Goal: Communication & Community: Answer question/provide support

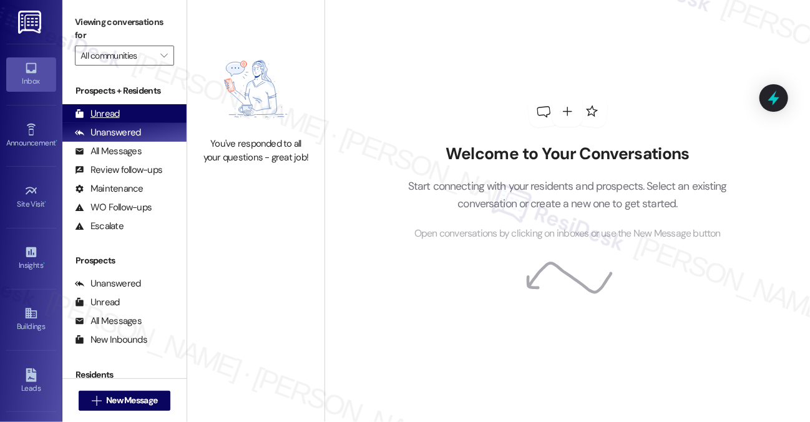
click at [114, 105] on div "Unread (0)" at bounding box center [124, 113] width 124 height 19
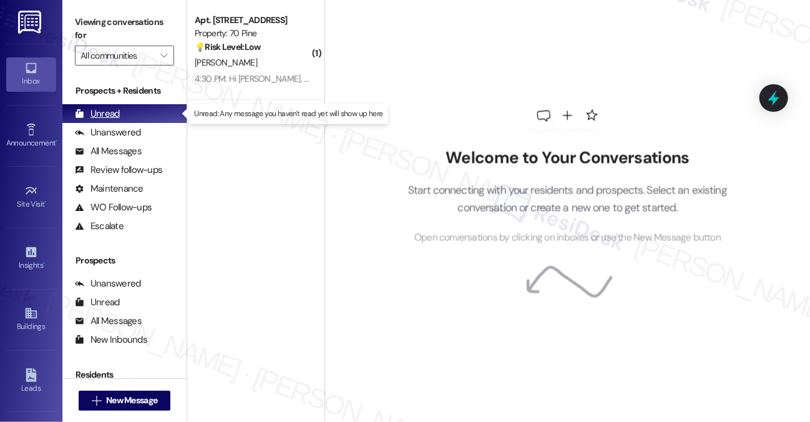
click at [104, 122] on div "Unread (0)" at bounding box center [124, 113] width 124 height 19
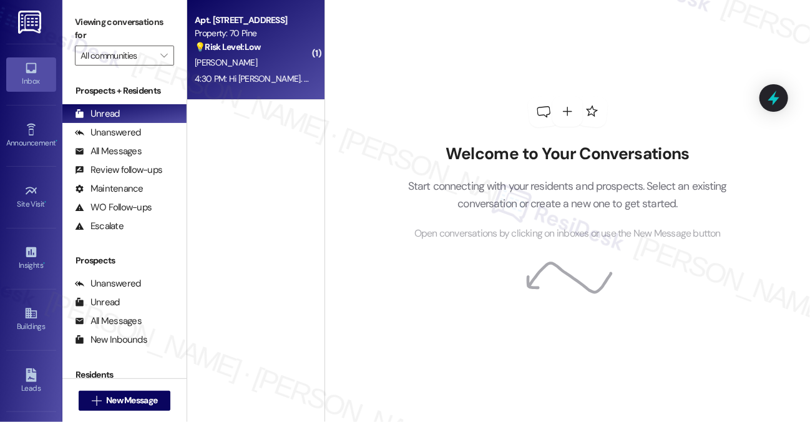
click at [322, 62] on div "Apt. [STREET_ADDRESS] Property: [STREET_ADDRESS] 💡 Risk Level: Low The resident…" at bounding box center [255, 50] width 137 height 100
click at [300, 66] on div "[PERSON_NAME]" at bounding box center [253, 63] width 118 height 16
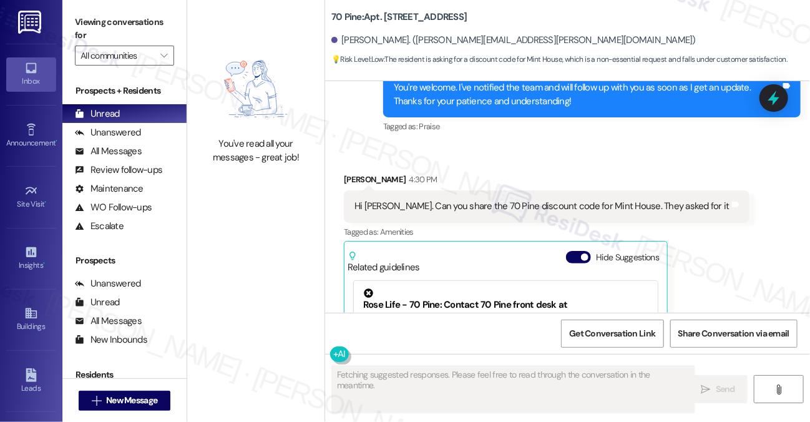
scroll to position [8292, 0]
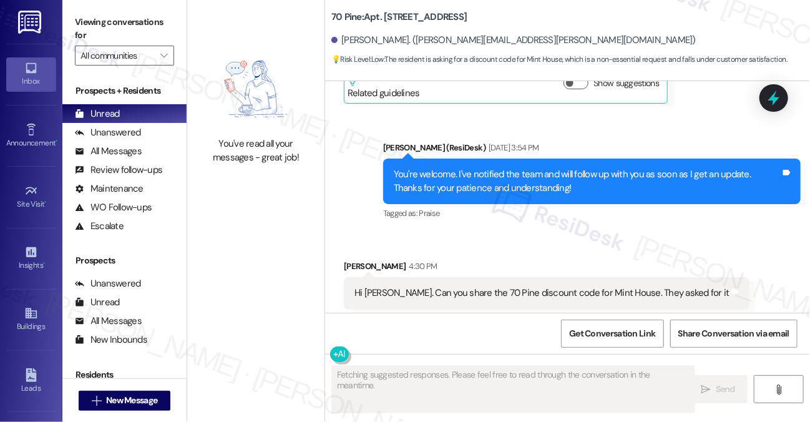
click at [467, 277] on div "Hi [PERSON_NAME]. Can you share the 70 Pine discount code for Mint House. They …" at bounding box center [547, 293] width 406 height 32
click at [492, 287] on div "Hi [PERSON_NAME]. Can you share the 70 Pine discount code for Mint House. They …" at bounding box center [542, 293] width 375 height 13
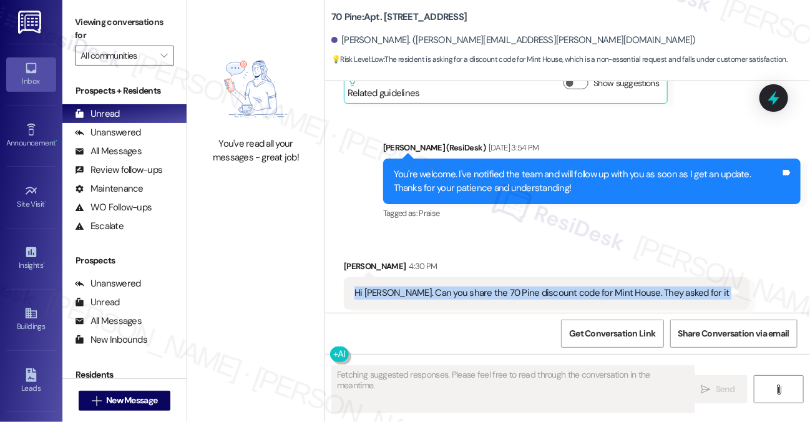
click at [492, 287] on div "Hi [PERSON_NAME]. Can you share the 70 Pine discount code for Mint House. They …" at bounding box center [542, 293] width 375 height 13
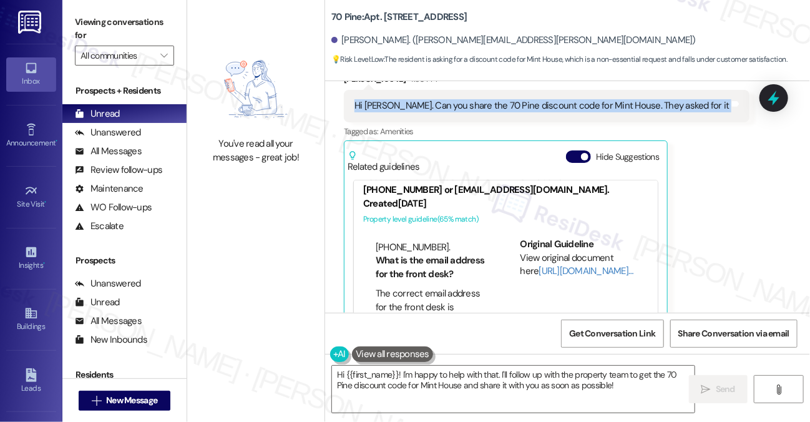
scroll to position [62, 0]
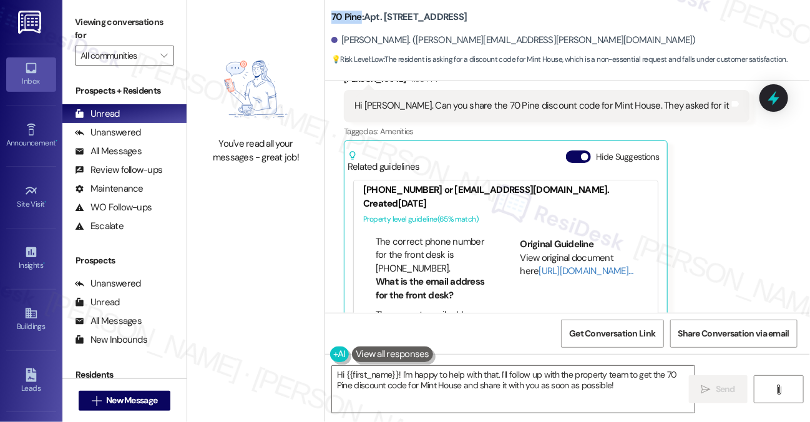
drag, startPoint x: 330, startPoint y: 15, endPoint x: 361, endPoint y: 14, distance: 30.6
click at [361, 14] on div "70 Pine: Apt. [STREET_ADDRESS] [PERSON_NAME]. ([PERSON_NAME][EMAIL_ADDRESS][PER…" at bounding box center [567, 34] width 485 height 63
copy b "70 Pine"
click at [117, 24] on label "Viewing conversations for" at bounding box center [124, 28] width 99 height 33
drag, startPoint x: 117, startPoint y: 29, endPoint x: 125, endPoint y: 33, distance: 9.2
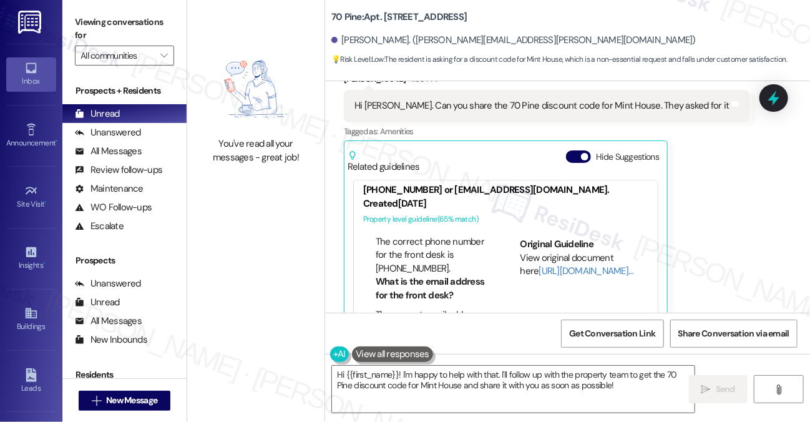
click at [117, 29] on label "Viewing conversations for" at bounding box center [124, 28] width 99 height 33
click at [612, 398] on textarea "Hi {{first_name}}! I'm happy to help with that. I'll follow up with the propert…" at bounding box center [513, 389] width 363 height 47
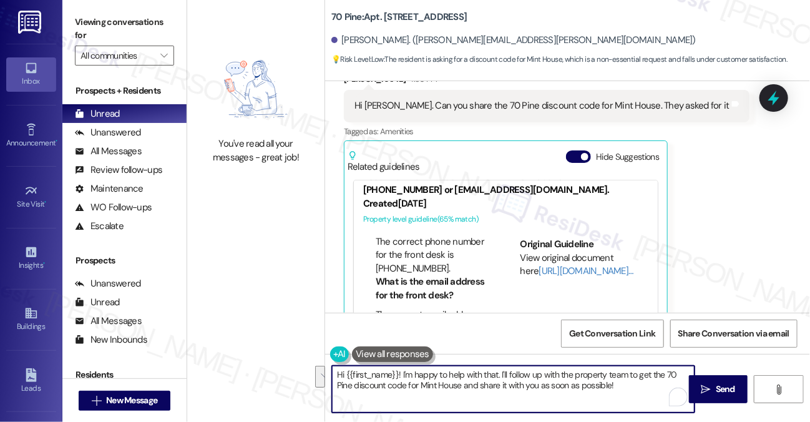
drag, startPoint x: 638, startPoint y: 393, endPoint x: 502, endPoint y: 371, distance: 137.9
click at [502, 371] on textarea "Hi {{first_name}}! I'm happy to help with that. I'll follow up with the propert…" at bounding box center [513, 389] width 363 height 47
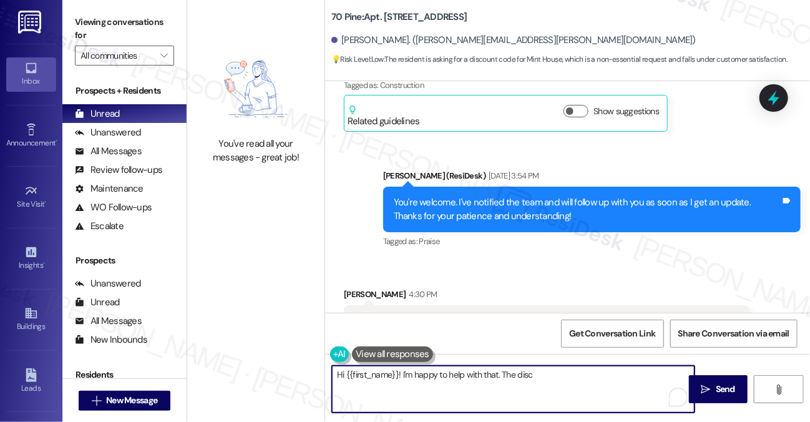
scroll to position [8292, 0]
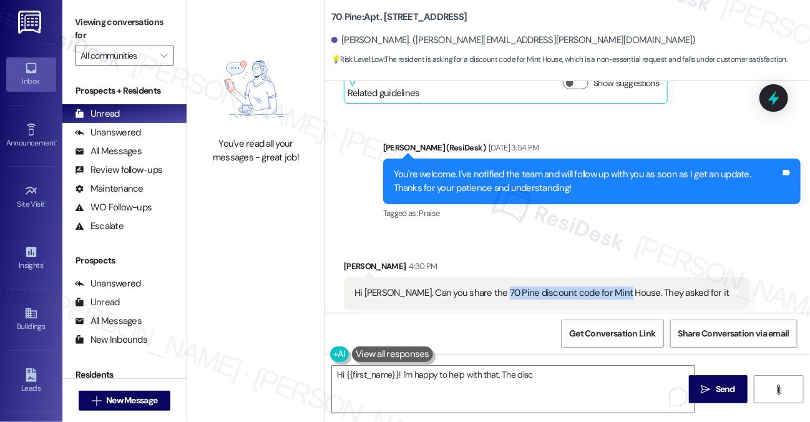
drag, startPoint x: 493, startPoint y: 249, endPoint x: 611, endPoint y: 253, distance: 118.7
click at [611, 287] on div "Hi [PERSON_NAME]. Can you share the 70 Pine discount code for Mint House. They …" at bounding box center [542, 293] width 375 height 13
copy div "discount code for Mint House."
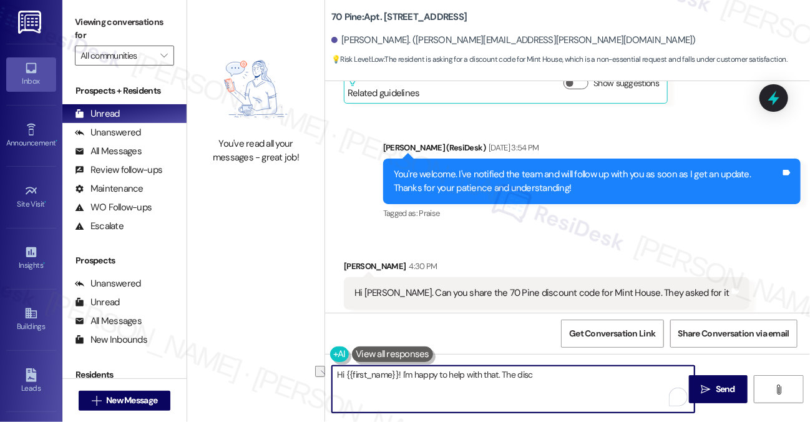
drag, startPoint x: 559, startPoint y: 378, endPoint x: 503, endPoint y: 375, distance: 56.9
click at [503, 375] on textarea "Hi {{first_name}}! I'm happy to help with that. The disc" at bounding box center [513, 389] width 363 height 47
paste textarea "discount code for Mint House."
click at [499, 371] on textarea "Hi {{first_name}}! I'm happy to help with that. discount code for Mint House." at bounding box center [513, 389] width 363 height 47
click at [633, 375] on textarea "Hi {{first_name}}! I'm happy to help with that. The discount code for Mint Hous…" at bounding box center [513, 389] width 363 height 47
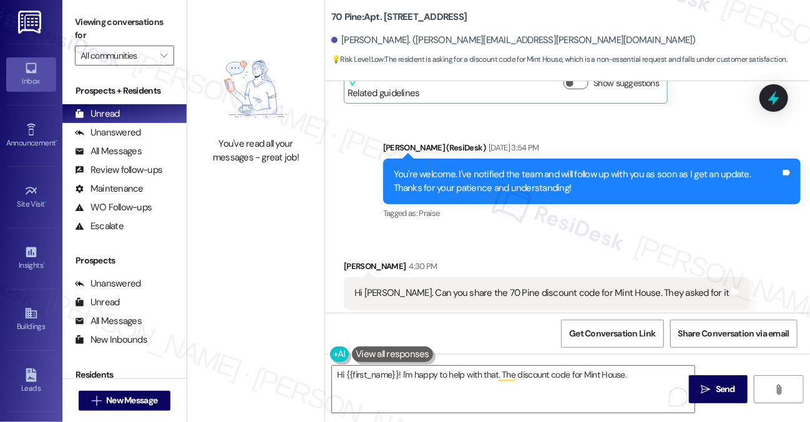
click at [129, 18] on label "Viewing conversations for" at bounding box center [124, 28] width 99 height 33
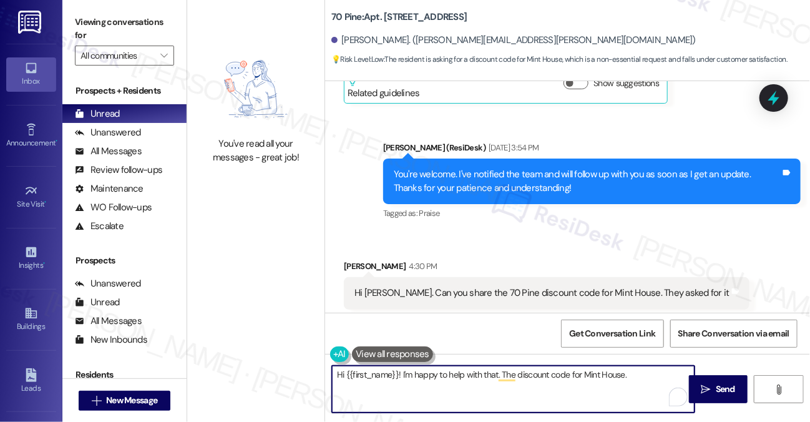
click at [662, 377] on textarea "Hi {{first_name}}! I'm happy to help with that. The discount code for Mint Hous…" at bounding box center [513, 389] width 363 height 47
paste textarea "70P25"
click at [618, 384] on textarea "Hi {{first_name}}! I'm happy to help with that. The discount code for Mint Hous…" at bounding box center [513, 389] width 363 height 47
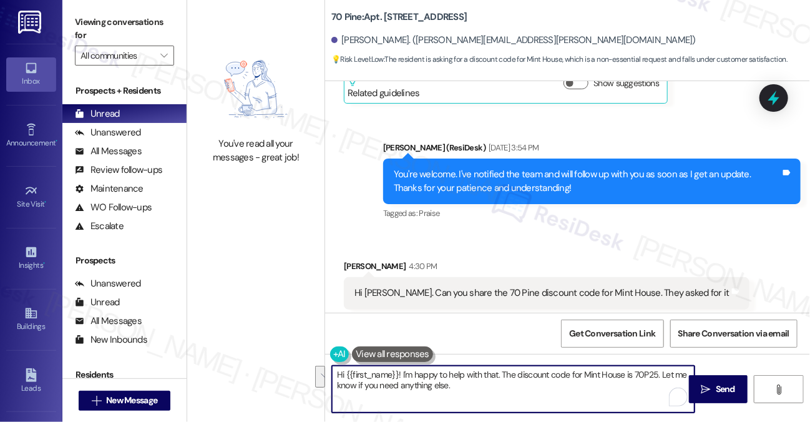
type textarea "Hi {{first_name}}! I'm happy to help with that. The discount code for Mint Hous…"
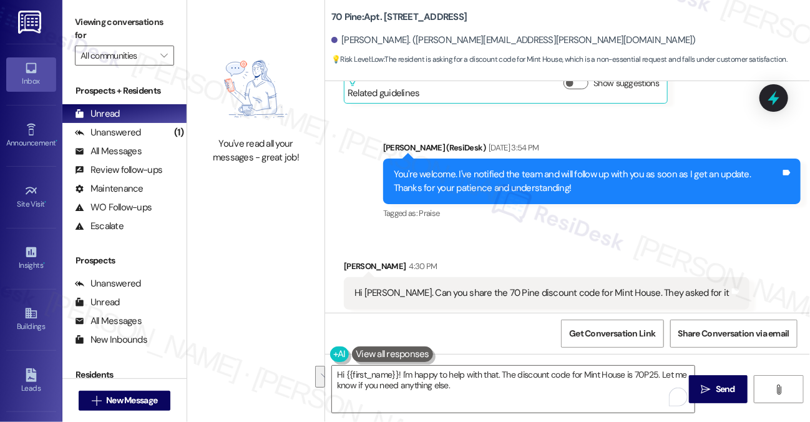
click at [125, 21] on label "Viewing conversations for" at bounding box center [124, 28] width 99 height 33
click at [478, 385] on textarea "Hi {{first_name}}! I'm happy to help with that. The discount code for Mint Hous…" at bounding box center [513, 389] width 363 height 47
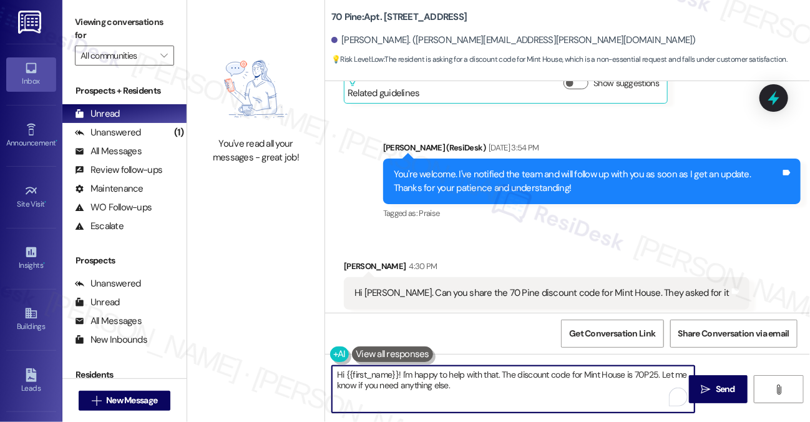
click at [478, 385] on textarea "Hi {{first_name}}! I'm happy to help with that. The discount code for Mint Hous…" at bounding box center [513, 389] width 363 height 47
click at [537, 378] on textarea "Hi {{first_name}}! I'm happy to help with that. The discount code for Mint Hous…" at bounding box center [513, 389] width 363 height 47
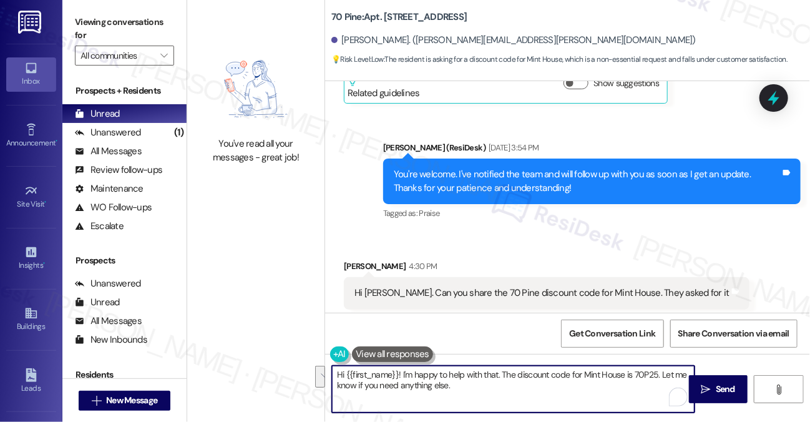
click at [494, 388] on textarea "Hi {{first_name}}! I'm happy to help with that. The discount code for Mint Hous…" at bounding box center [513, 389] width 363 height 47
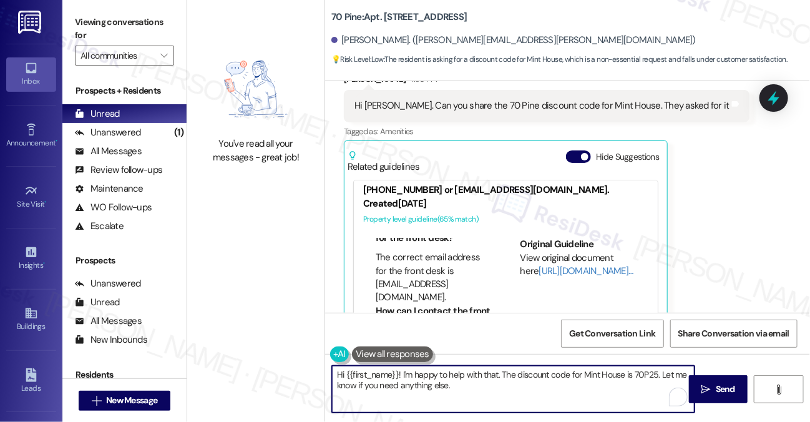
scroll to position [187, 0]
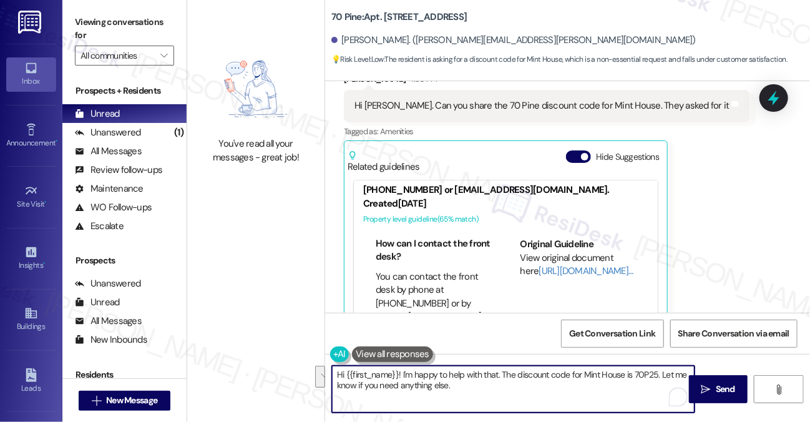
drag, startPoint x: 662, startPoint y: 374, endPoint x: 671, endPoint y: 385, distance: 14.6
click at [671, 385] on textarea "Hi {{first_name}}! I'm happy to help with that. The discount code for Mint Hous…" at bounding box center [513, 389] width 363 height 47
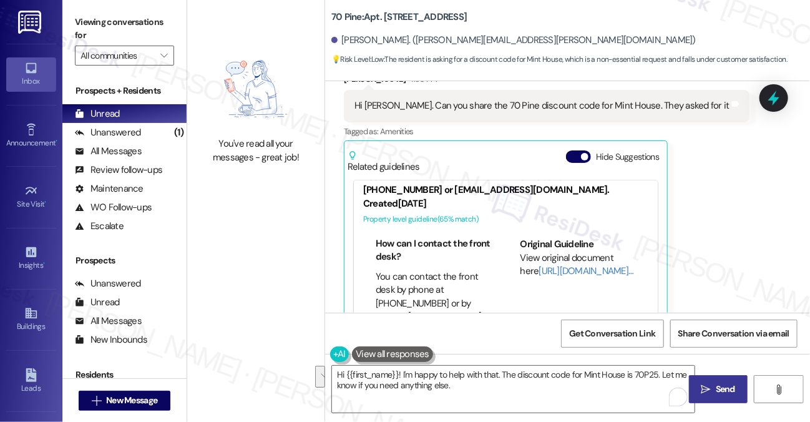
click at [716, 387] on span "Send" at bounding box center [725, 389] width 19 height 13
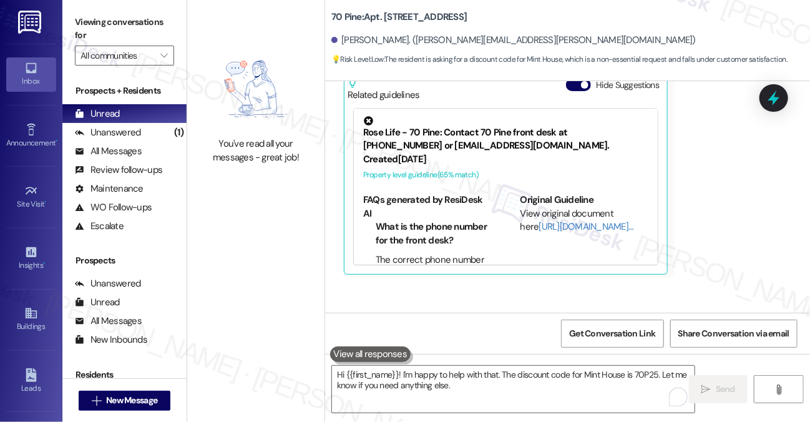
scroll to position [8580, 0]
